Goal: Transaction & Acquisition: Purchase product/service

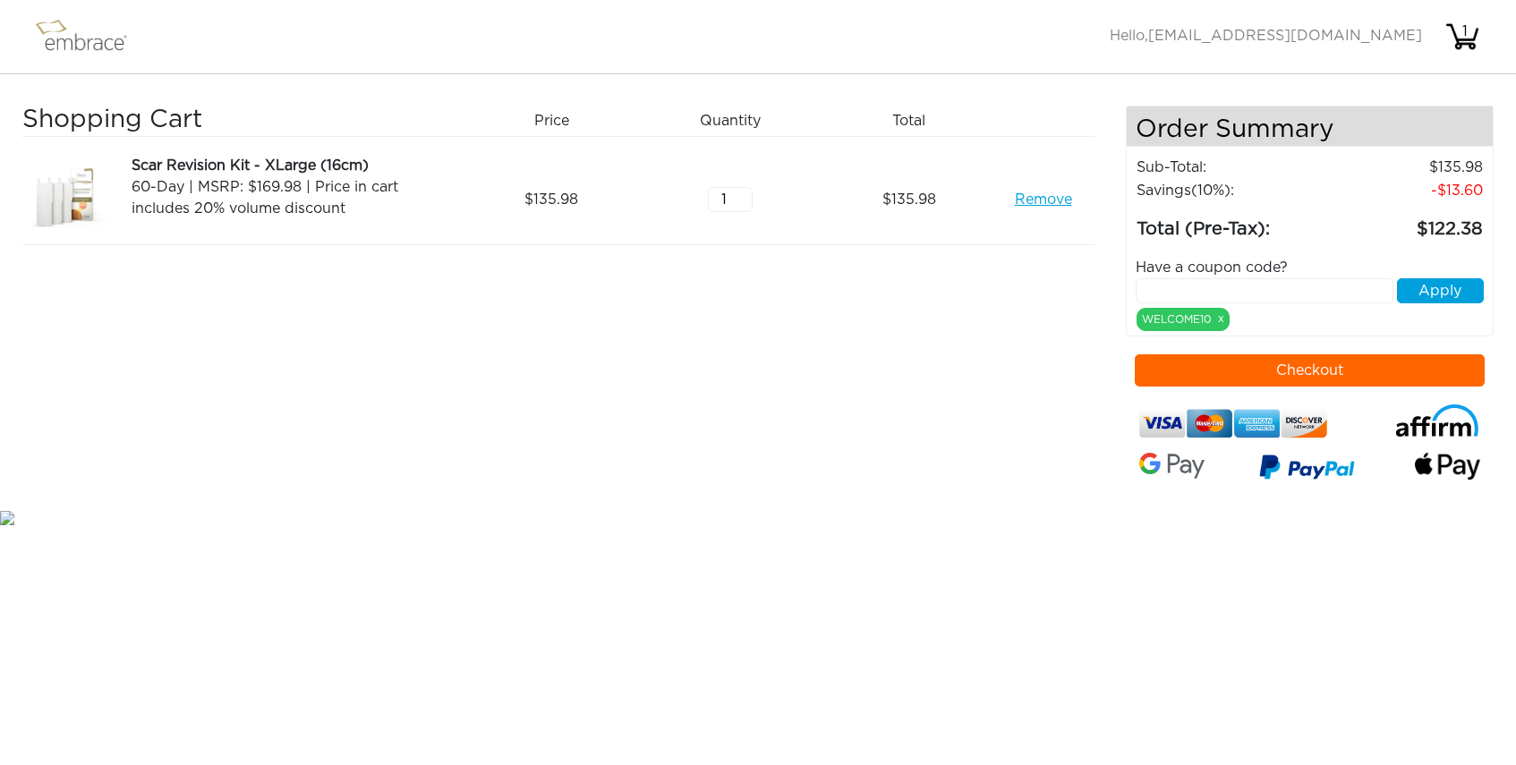
click at [1305, 289] on input "text" at bounding box center [1265, 290] width 258 height 25
click at [1298, 369] on button "Checkout" at bounding box center [1310, 370] width 350 height 32
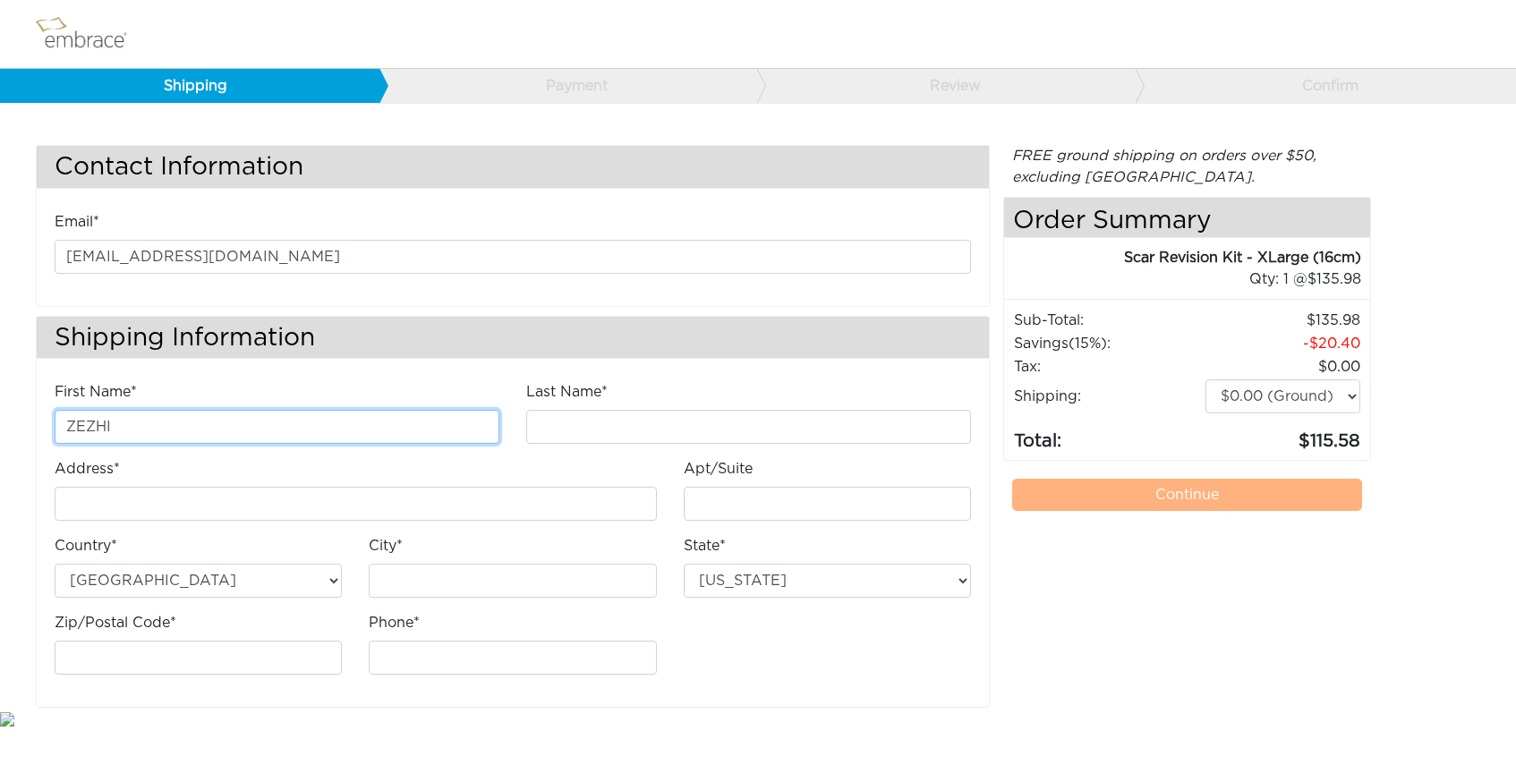
type input "ZEZHI"
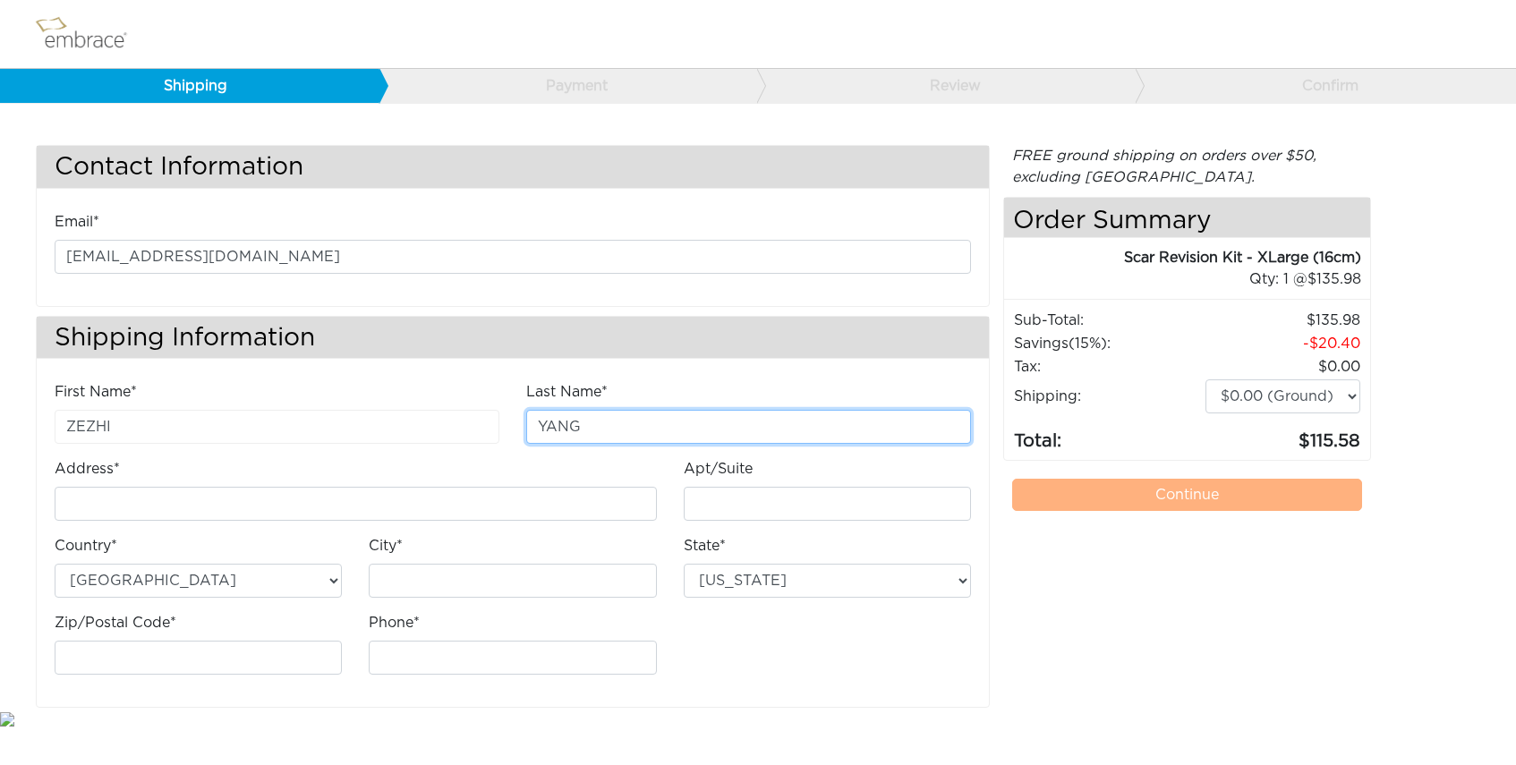
type input "YANG"
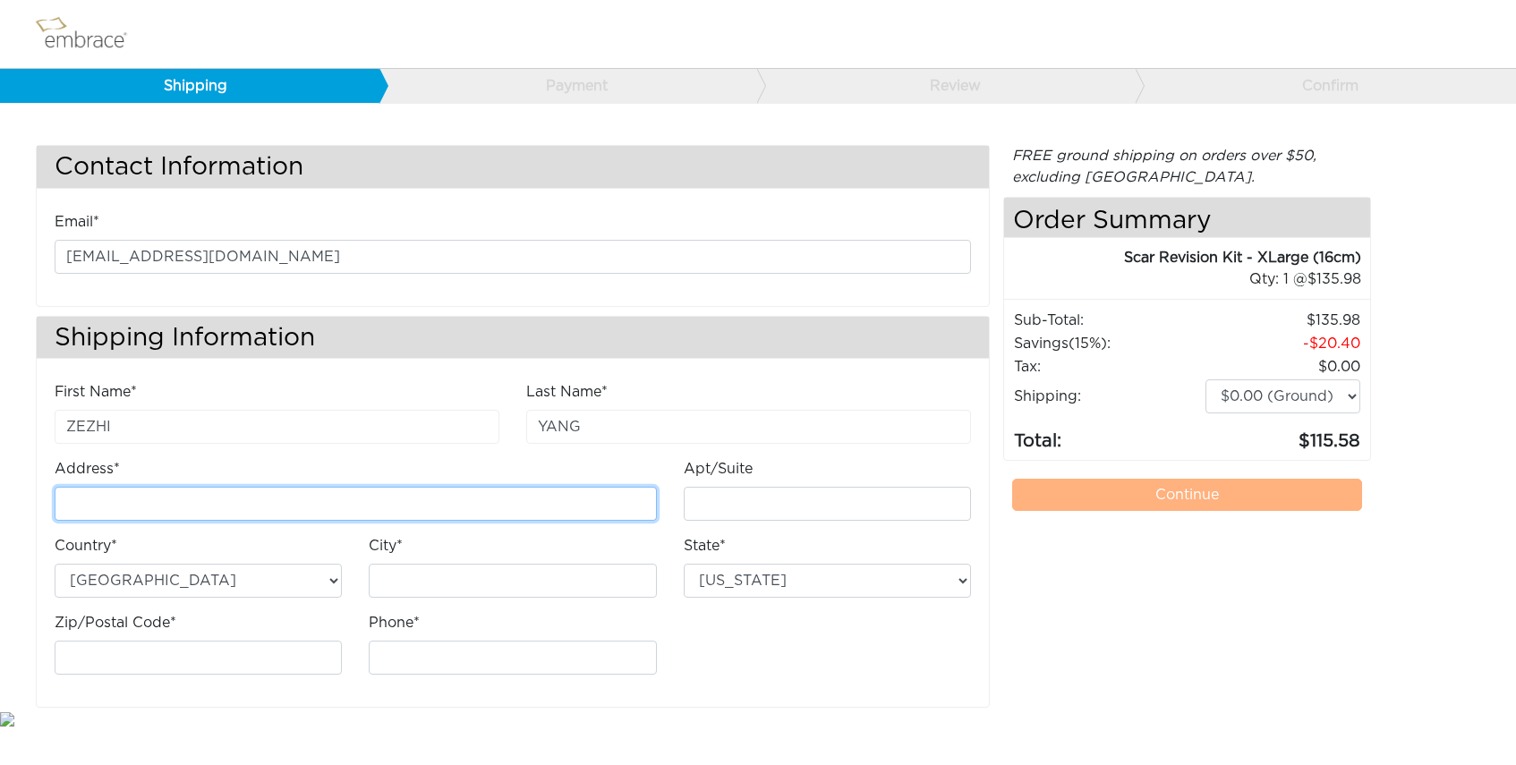
paste input "71 Einstein Wy"
type input "[STREET_ADDRESS]"
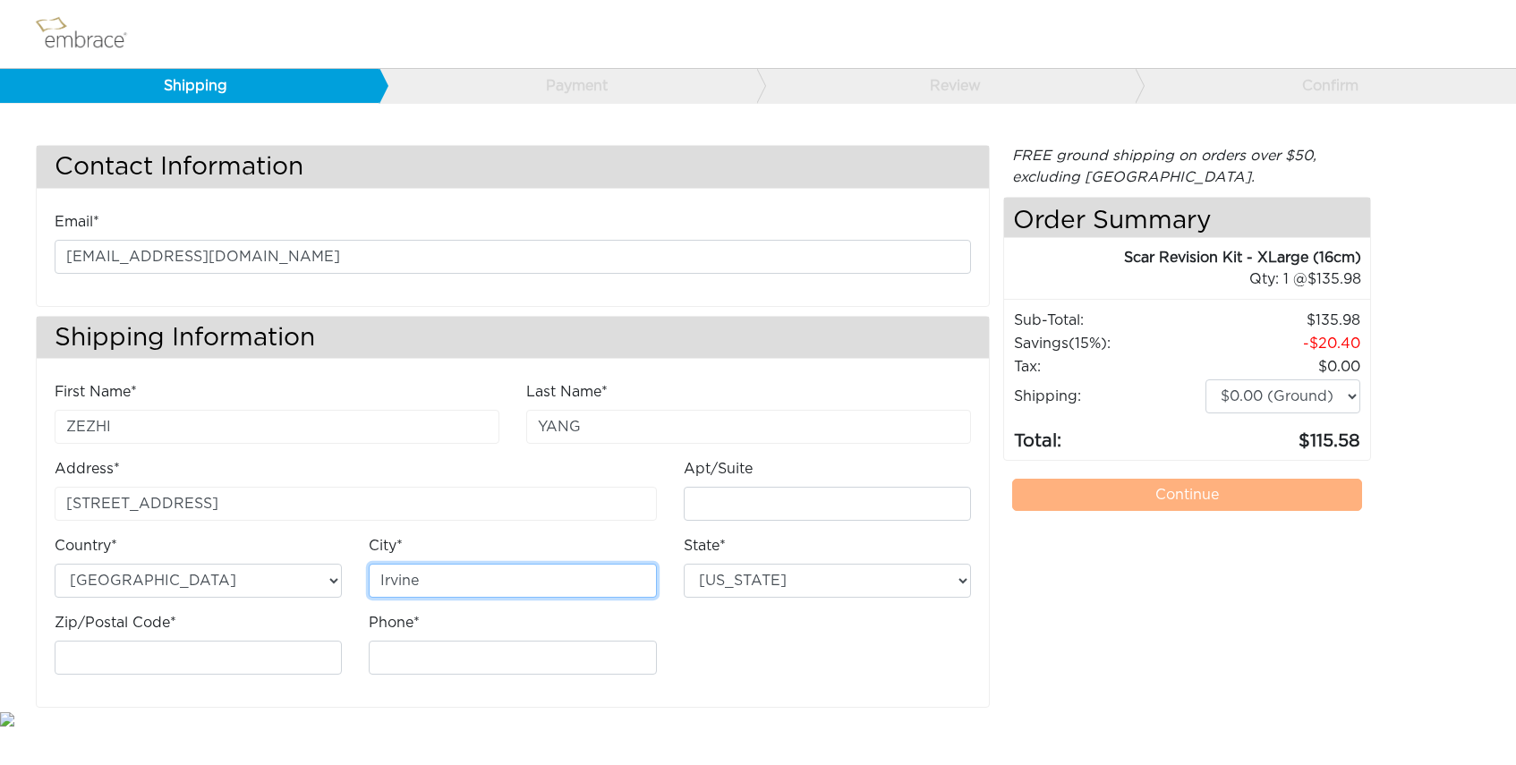
type input "Irvine"
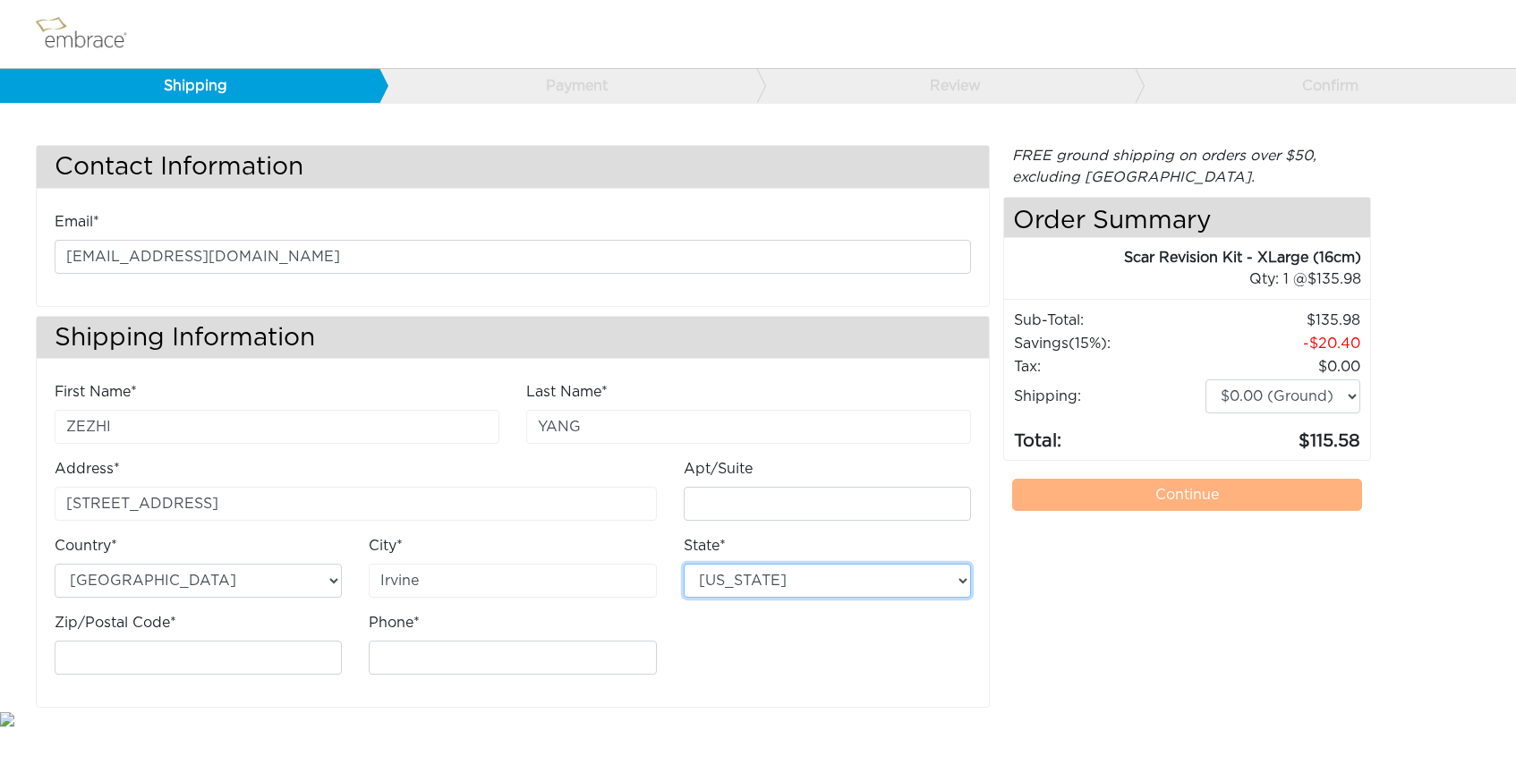
select select "CA"
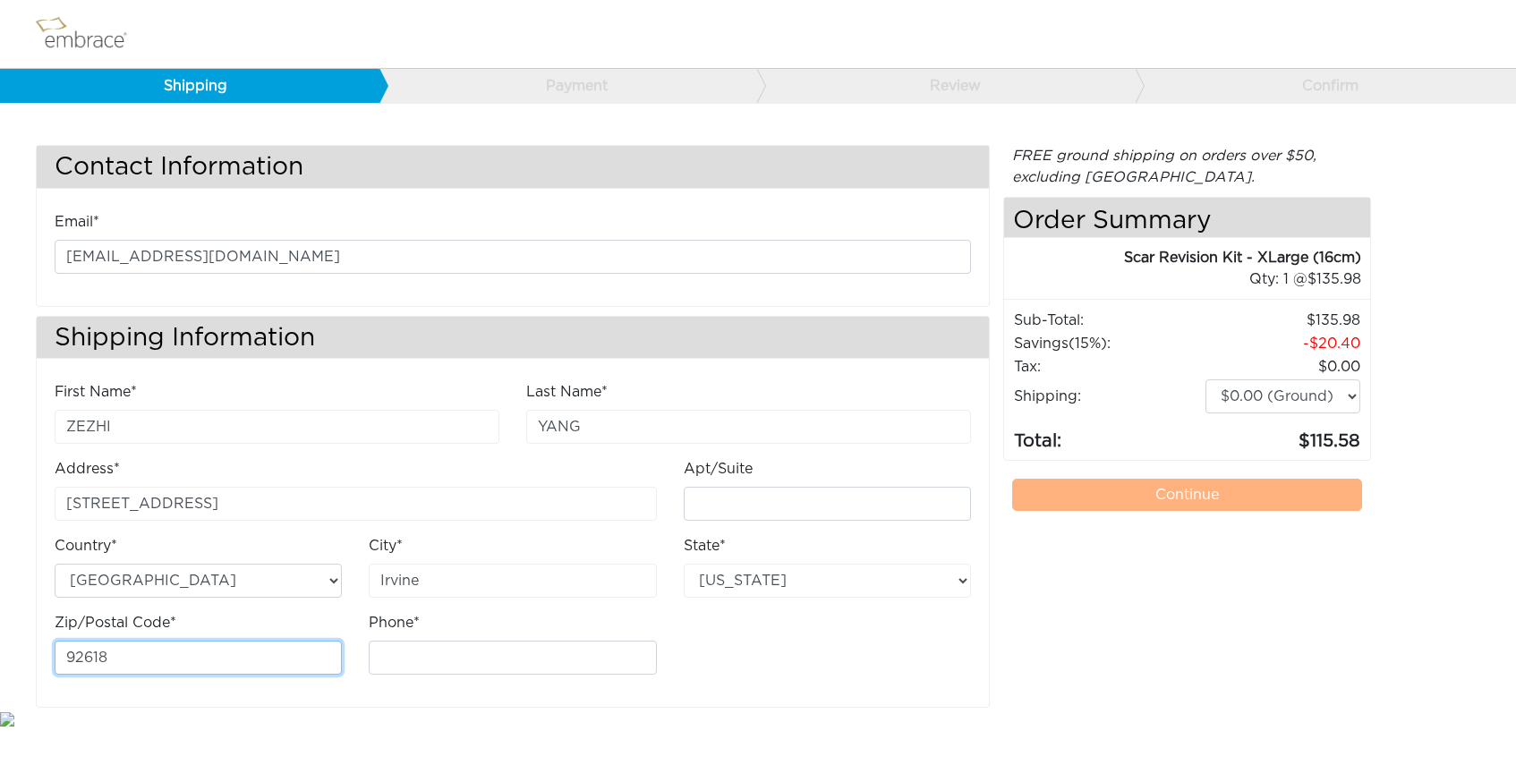
type input "92618"
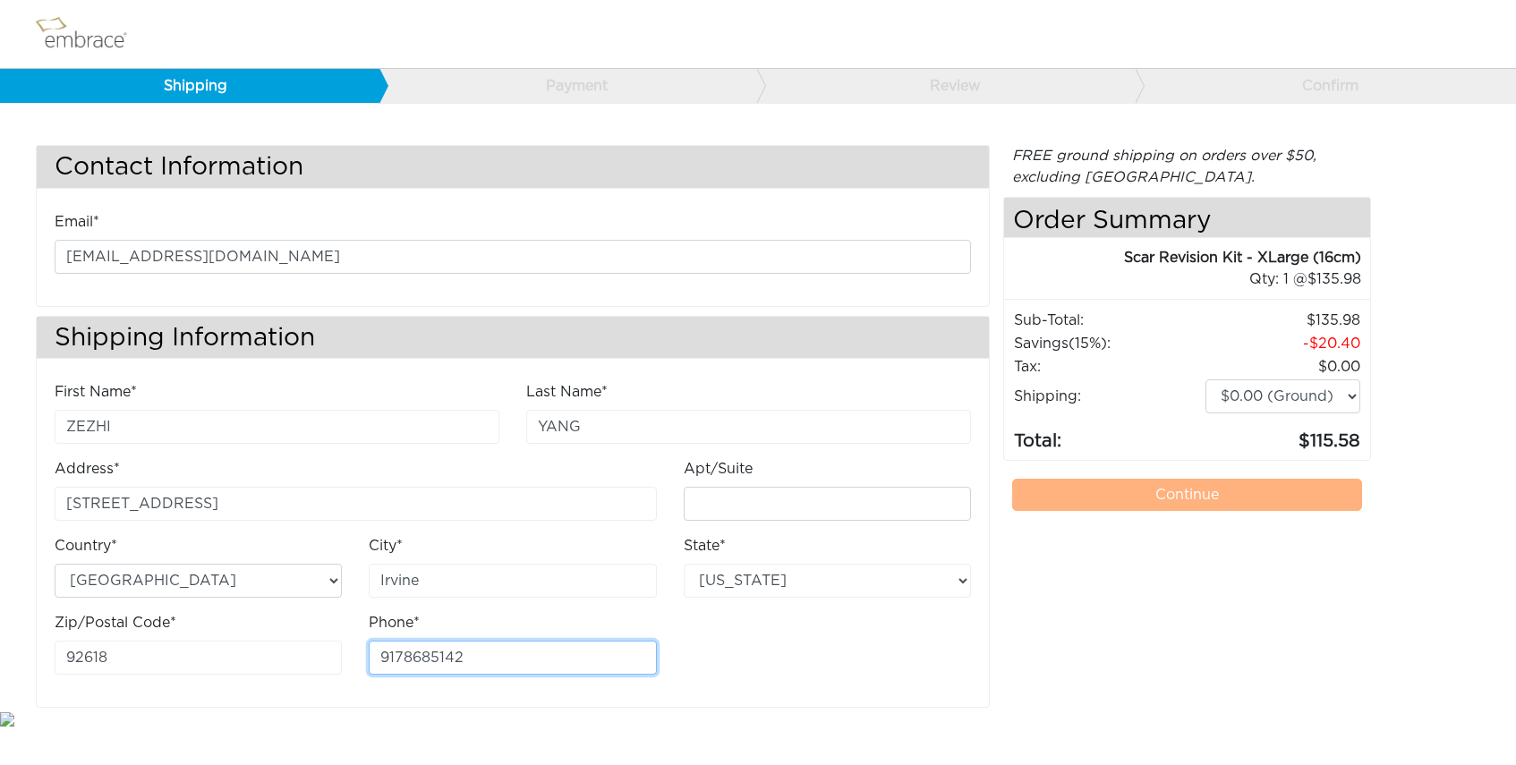
type input "9178685142"
click at [756, 651] on div "First Name* ZEZHI Last Name* YANG Address* 71 Einstein Way Apt/Suite Country*" at bounding box center [512, 535] width 943 height 308
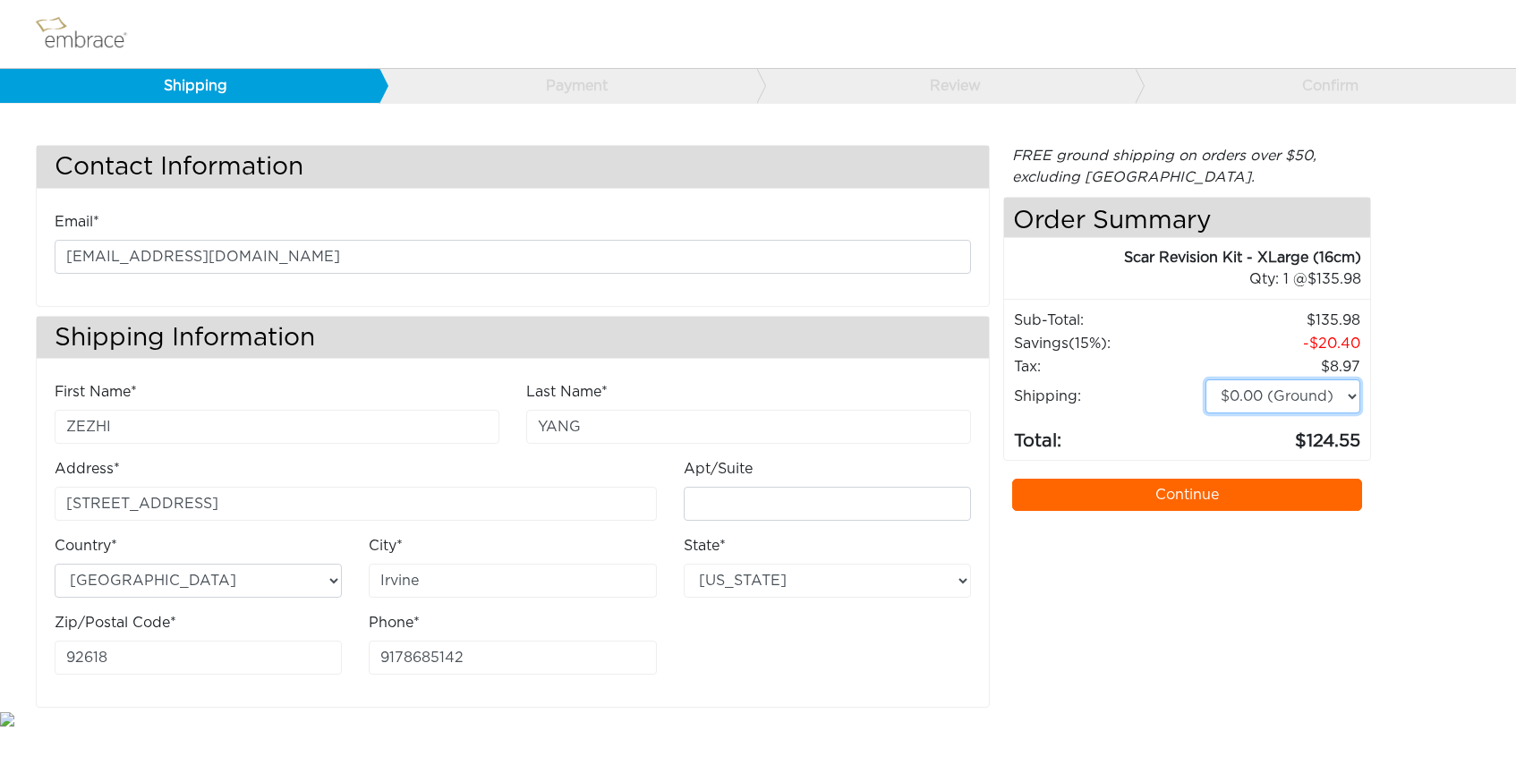
select select "2"
click at [1152, 490] on link "Continue" at bounding box center [1187, 495] width 350 height 32
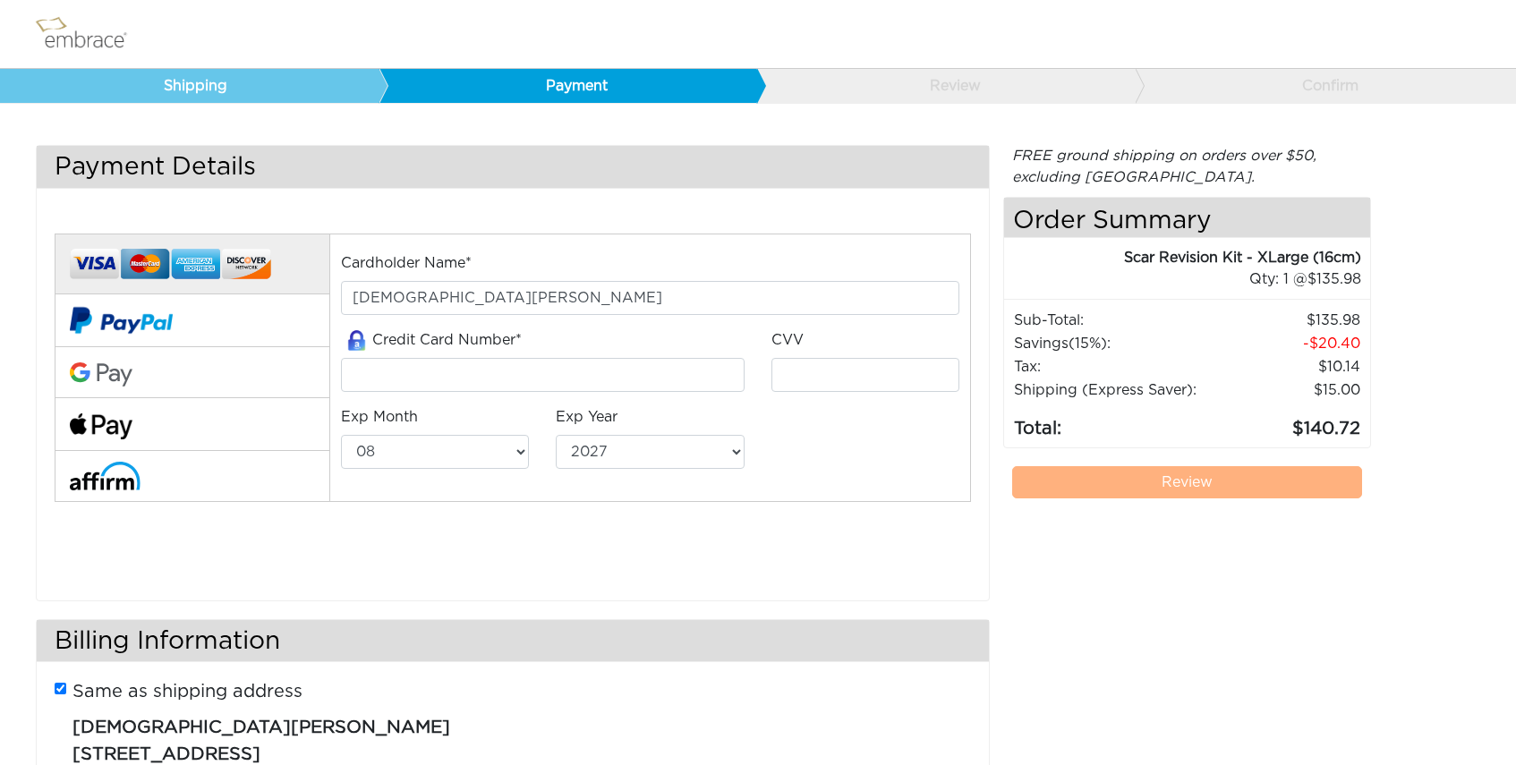
select select "8"
select select "2027"
click at [466, 375] on input "tel" at bounding box center [543, 375] width 404 height 34
type input "4514617527468567"
click at [804, 374] on input "tel" at bounding box center [866, 375] width 188 height 34
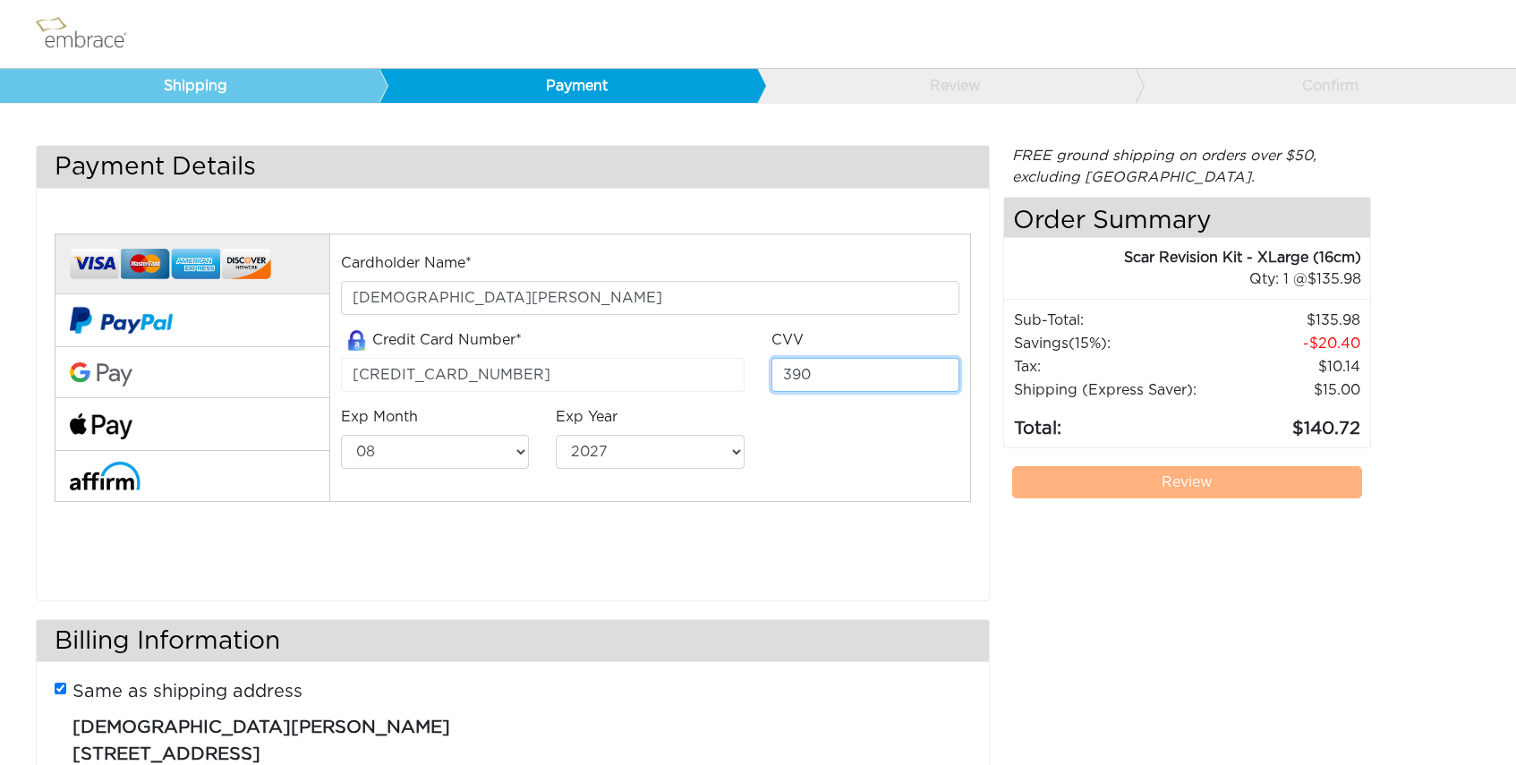
type input "390"
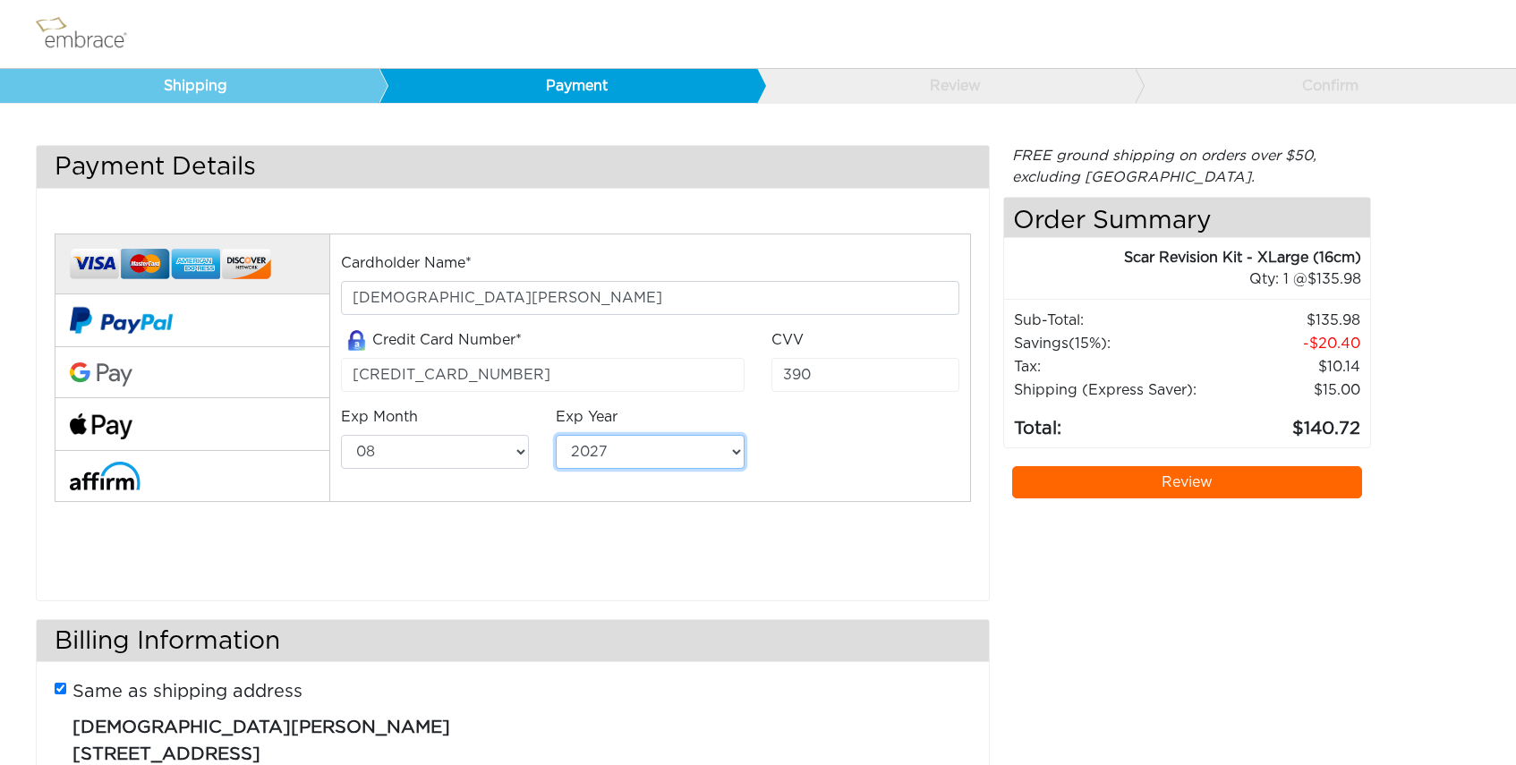
select select "2028"
select select "9"
click at [681, 522] on div "Cardholder Name* ZEZHI YANG Credit Card Number* 4514617527468567 CVV 390 Exp Mo…" at bounding box center [512, 392] width 943 height 362
click at [1164, 488] on link "Review" at bounding box center [1187, 482] width 350 height 32
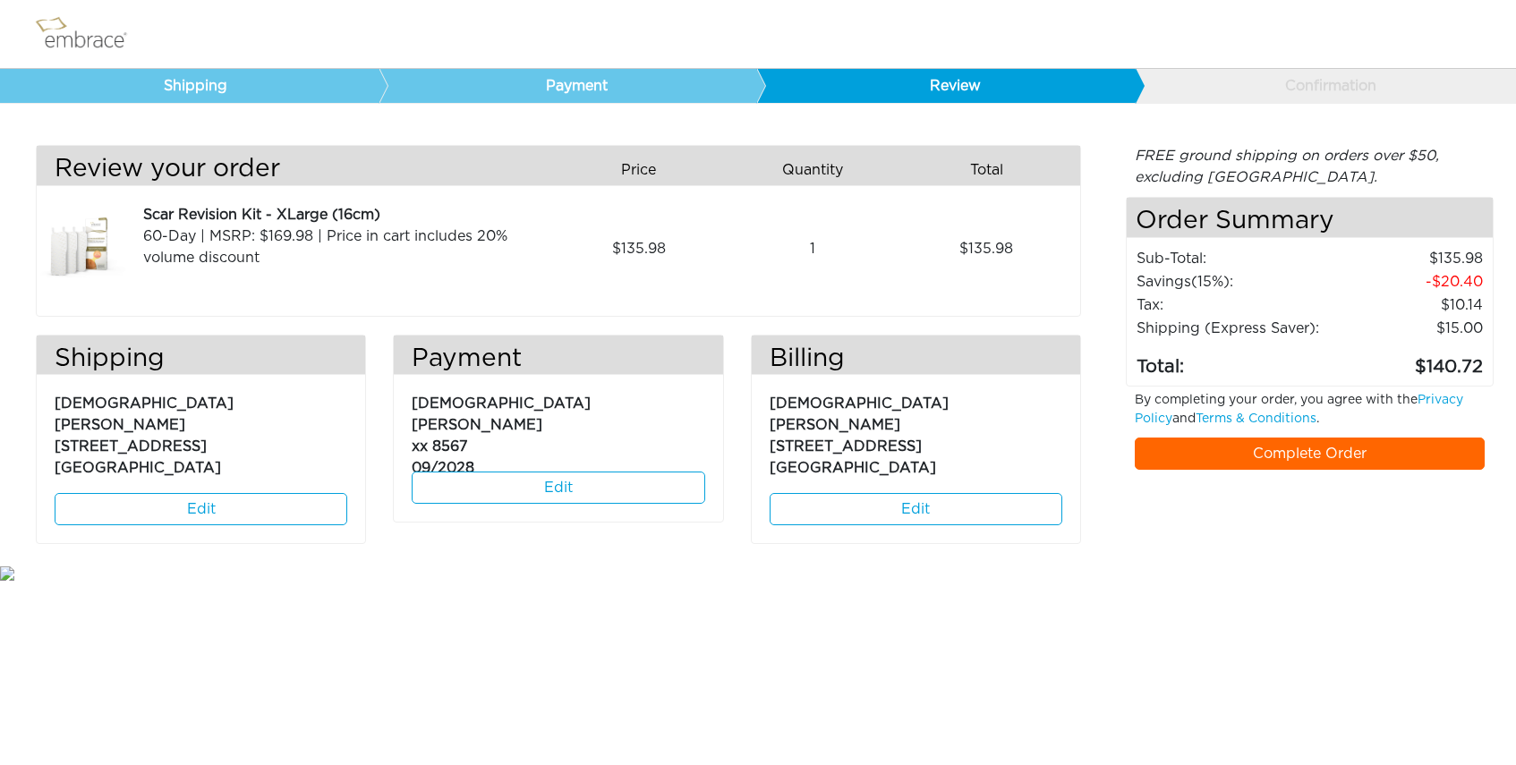
click at [1304, 455] on link "Complete Order" at bounding box center [1310, 454] width 350 height 32
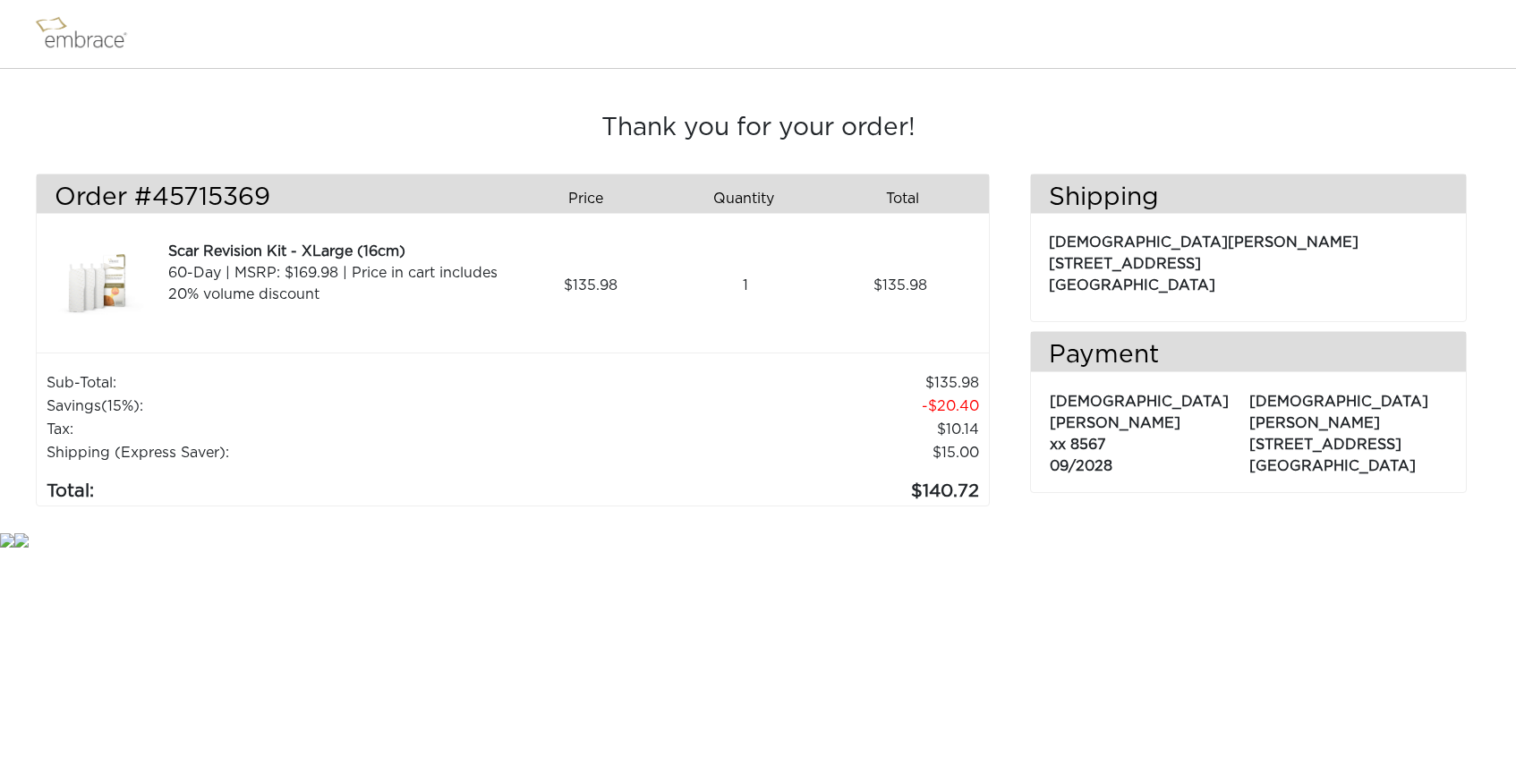
click at [594, 420] on td "10.14" at bounding box center [769, 429] width 421 height 23
